Goal: Check status: Check status

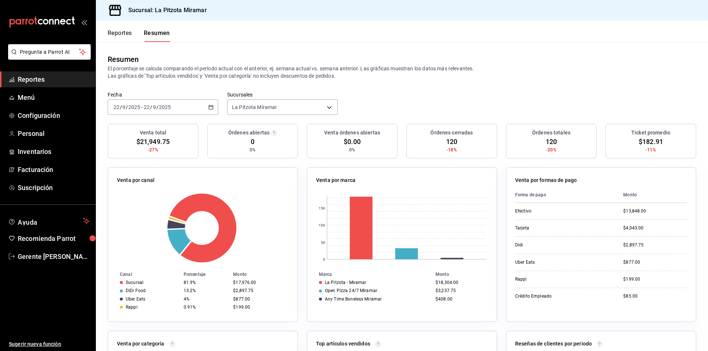
click at [208, 109] on icon "button" at bounding box center [210, 107] width 5 height 5
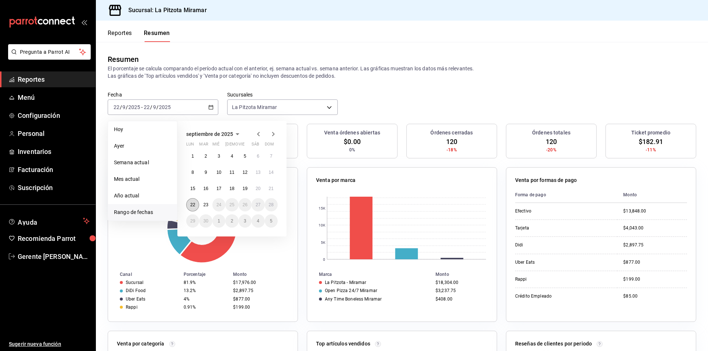
click at [194, 206] on abbr "22" at bounding box center [192, 204] width 5 height 5
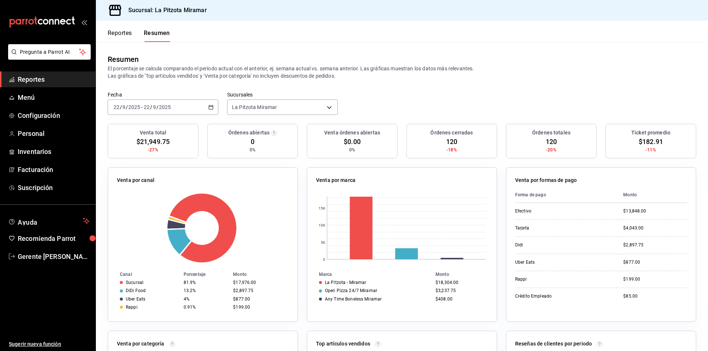
click at [205, 111] on div "[DATE] [DATE] - [DATE] [DATE]" at bounding box center [163, 107] width 111 height 15
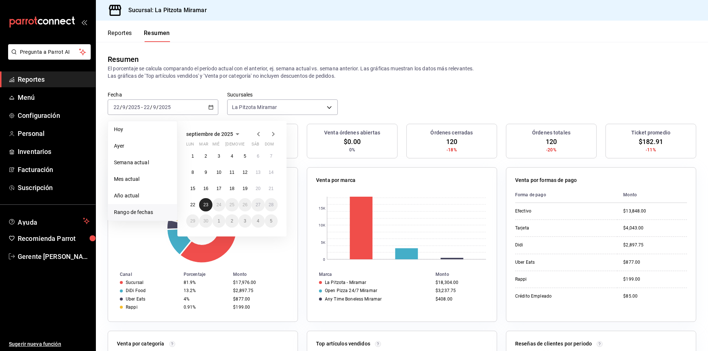
click at [206, 207] on abbr "23" at bounding box center [205, 204] width 5 height 5
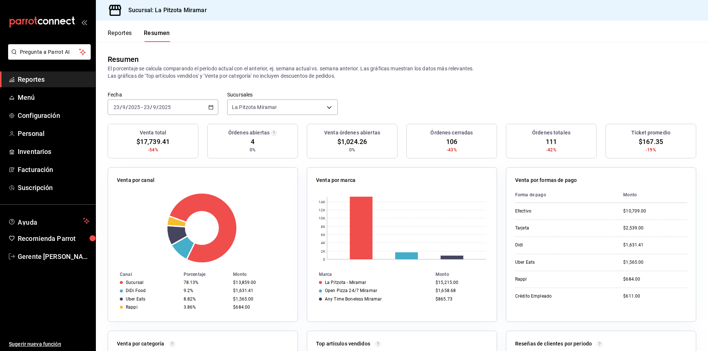
click at [253, 175] on div "Venta por canal Canal Porcentaje Monto Sucursal 78.13% $13,859.00 DiDi Food 9.2…" at bounding box center [203, 244] width 190 height 155
click at [210, 107] on \(Stroke\) "button" at bounding box center [211, 107] width 4 height 0
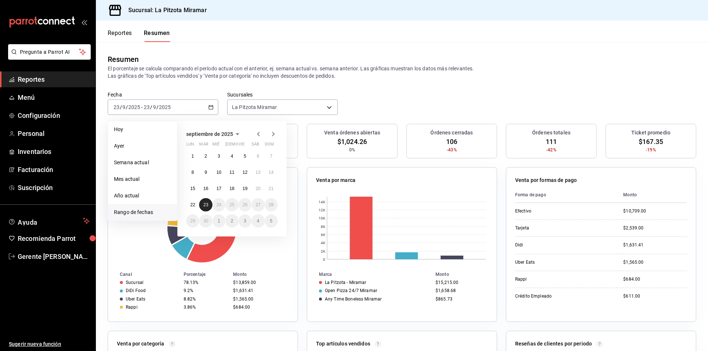
click at [204, 208] on button "23" at bounding box center [205, 204] width 13 height 13
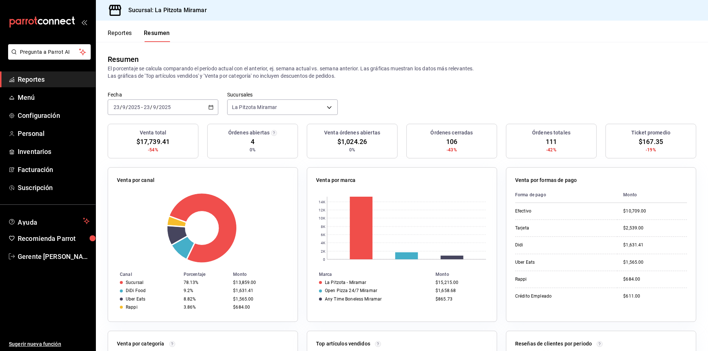
click at [213, 106] on div "[DATE] [DATE] - [DATE] [DATE]" at bounding box center [163, 107] width 111 height 15
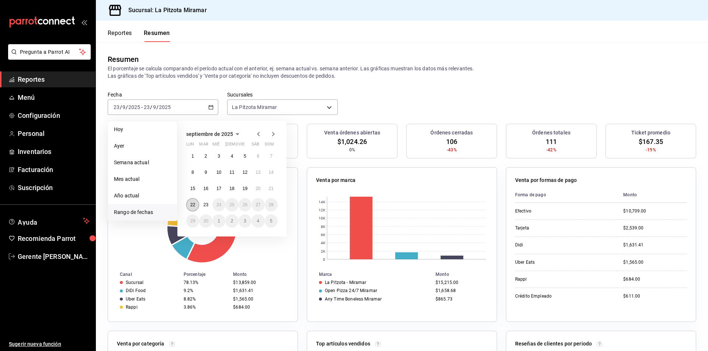
click at [188, 208] on button "22" at bounding box center [192, 204] width 13 height 13
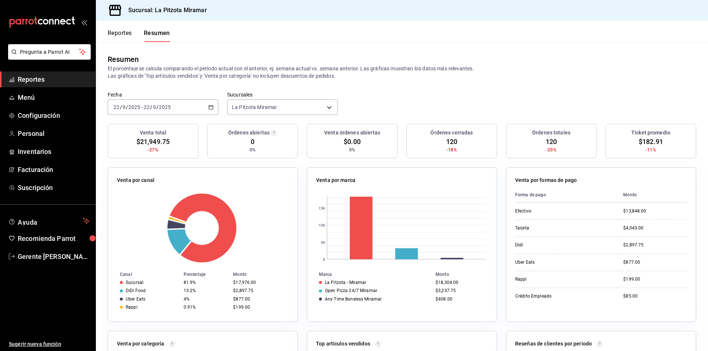
click at [213, 107] on div "[DATE] [DATE] - [DATE] [DATE]" at bounding box center [163, 107] width 111 height 15
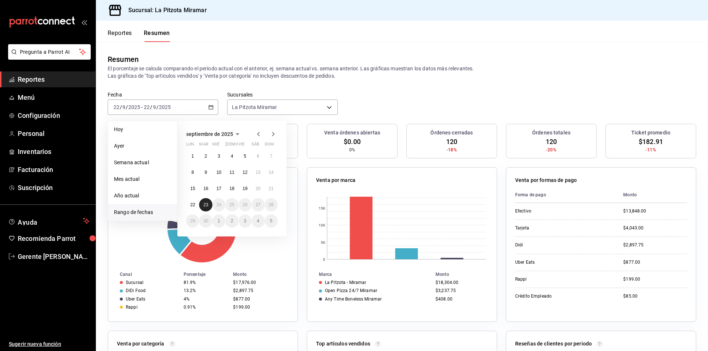
click at [207, 206] on abbr "23" at bounding box center [205, 204] width 5 height 5
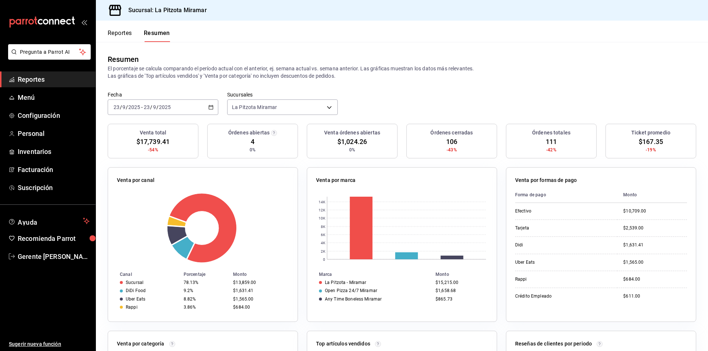
click at [211, 104] on div "[DATE] [DATE] - [DATE] [DATE]" at bounding box center [163, 107] width 111 height 15
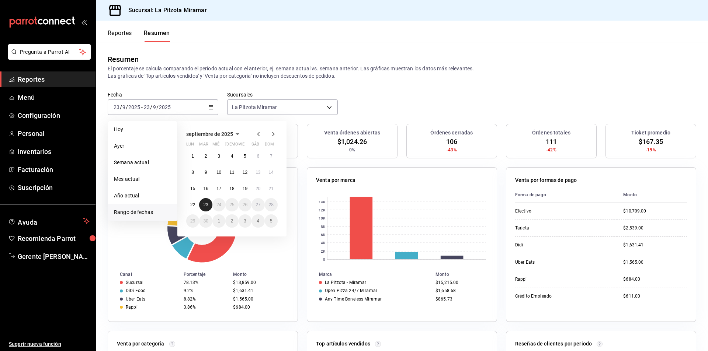
click at [202, 205] on button "23" at bounding box center [205, 204] width 13 height 13
